Goal: Task Accomplishment & Management: Use online tool/utility

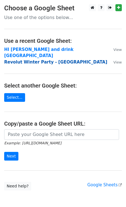
click at [56, 60] on strong "Revolut Winter Party - VILNIUS" at bounding box center [55, 62] width 103 height 5
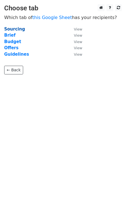
click at [14, 30] on strong "Sourcing" at bounding box center [14, 29] width 21 height 5
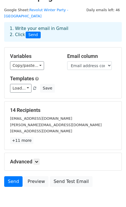
scroll to position [11, 0]
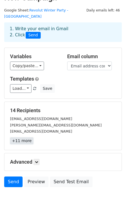
click at [21, 137] on link "+11 more" at bounding box center [21, 140] width 23 height 7
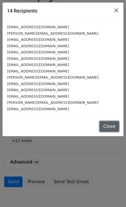
click at [116, 128] on button "Close" at bounding box center [110, 126] width 20 height 11
